Goal: Task Accomplishment & Management: Use online tool/utility

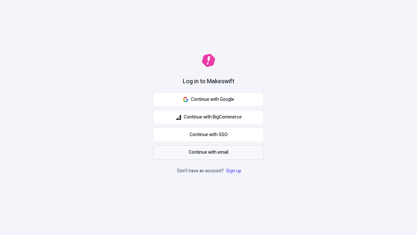
click at [209, 152] on span "Continue with email" at bounding box center [209, 152] width 40 height 7
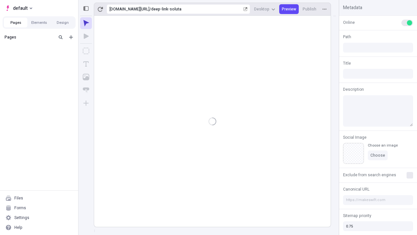
type input "/deep-link-soluta"
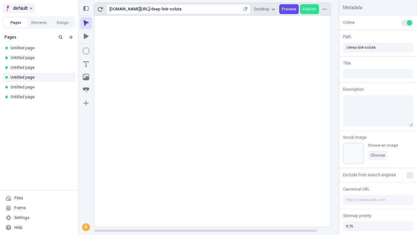
click at [18, 8] on span "default" at bounding box center [20, 8] width 15 height 8
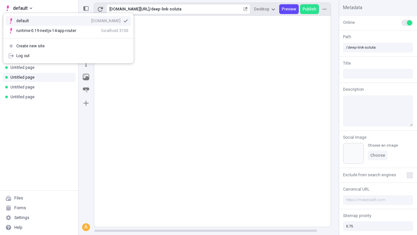
click at [91, 20] on div "qee9k4dy7d.staging.makeswift.site" at bounding box center [105, 20] width 29 height 5
click at [71, 37] on icon "Add new" at bounding box center [71, 37] width 4 height 4
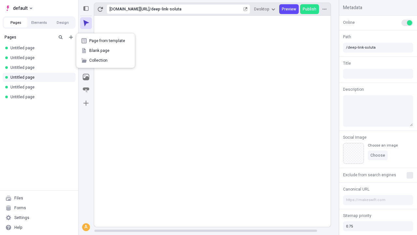
click at [106, 51] on span "Blank page" at bounding box center [109, 50] width 40 height 5
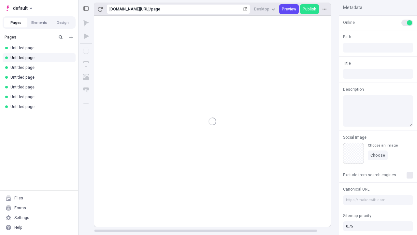
type input "/page"
click at [86, 51] on icon "Box" at bounding box center [86, 51] width 7 height 7
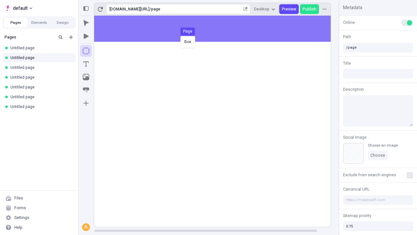
click at [219, 29] on div "Box Page" at bounding box center [208, 117] width 417 height 235
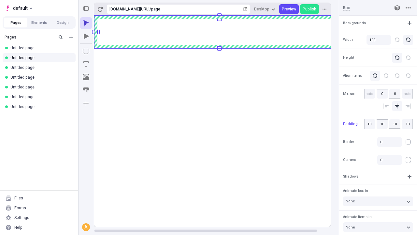
click at [86, 77] on icon "Image" at bounding box center [86, 77] width 7 height 7
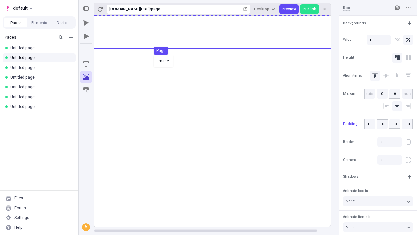
click at [219, 32] on div "Image Page" at bounding box center [208, 117] width 417 height 235
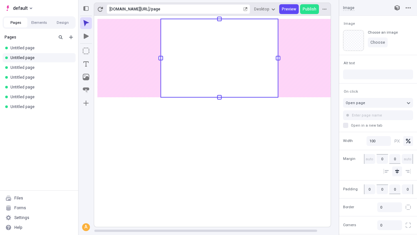
click at [86, 64] on icon "Text" at bounding box center [85, 63] width 5 height 5
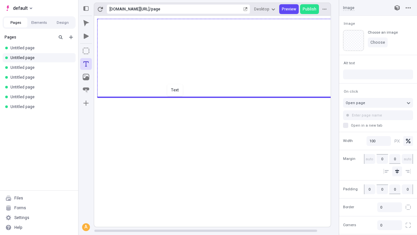
click at [219, 97] on div "Text" at bounding box center [208, 117] width 417 height 235
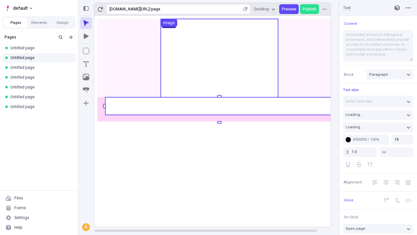
click at [219, 106] on rect at bounding box center [219, 106] width 228 height 18
click at [219, 106] on rect at bounding box center [219, 121] width 251 height 211
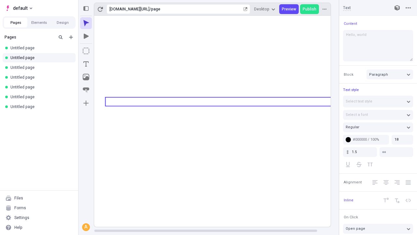
type textarea "Hello, world!"
click at [86, 77] on icon "Image" at bounding box center [86, 77] width 7 height 7
